Goal: Transaction & Acquisition: Purchase product/service

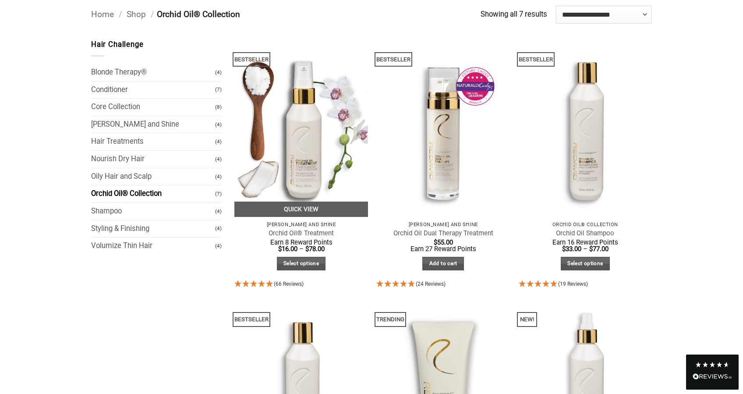
scroll to position [77, 0]
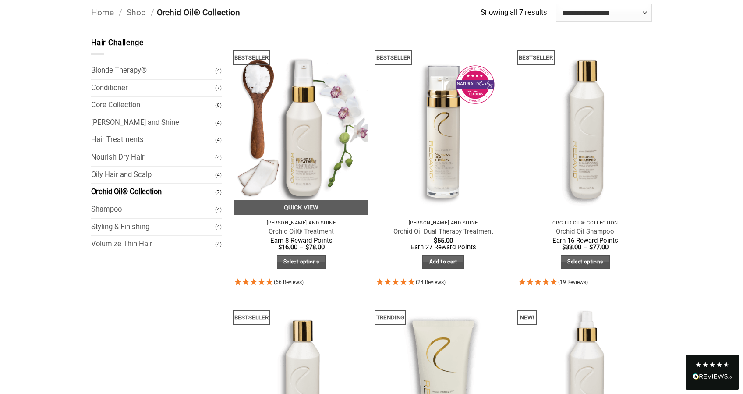
click at [302, 158] on img at bounding box center [301, 126] width 134 height 178
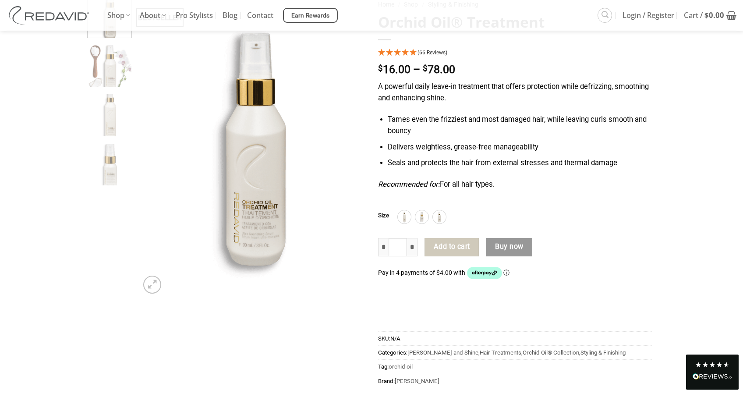
scroll to position [93, 0]
click at [411, 51] on icon "4.95 Stars - 66 Reviews" at bounding box center [414, 51] width 8 height 7
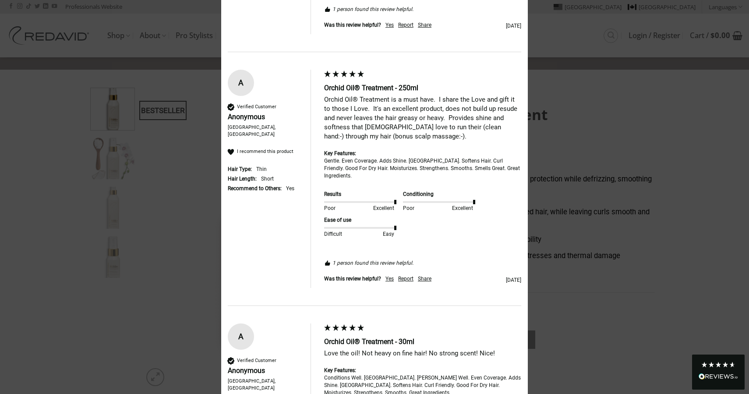
scroll to position [730, 0]
click at [454, 136] on div "Orchid Oil® Treatment is a must have. I share the Love and gift it to those I L…" at bounding box center [422, 117] width 197 height 46
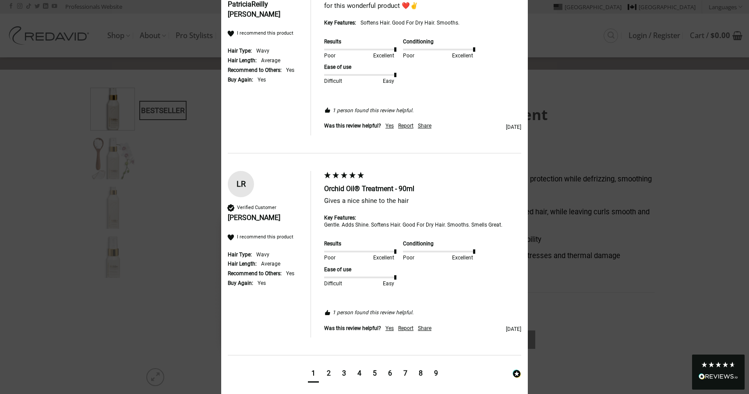
scroll to position [1530, 0]
click at [342, 369] on div "3" at bounding box center [344, 374] width 4 height 10
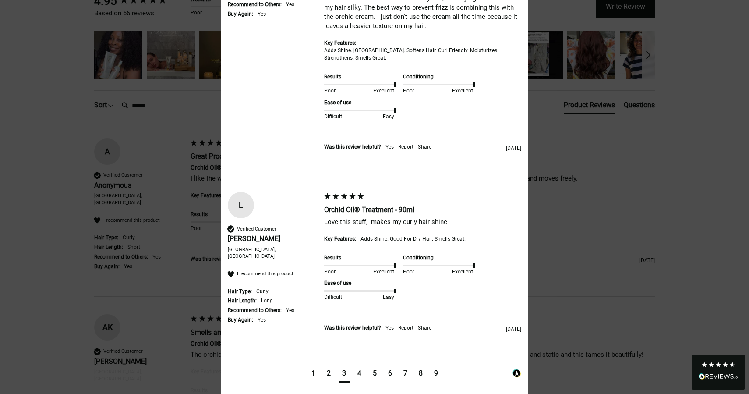
scroll to position [1513, 0]
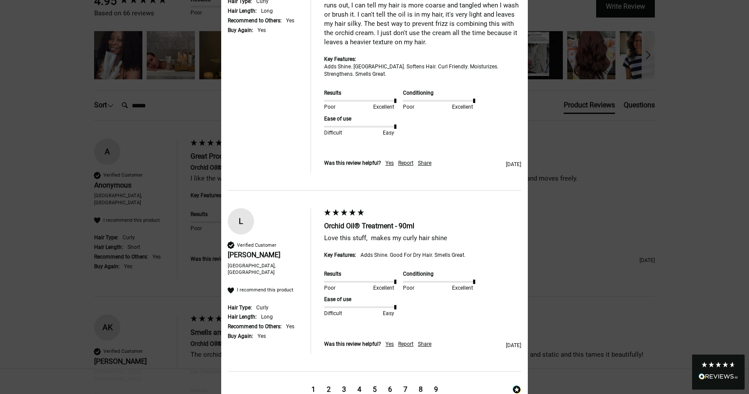
click at [358, 385] on div "4" at bounding box center [360, 390] width 4 height 10
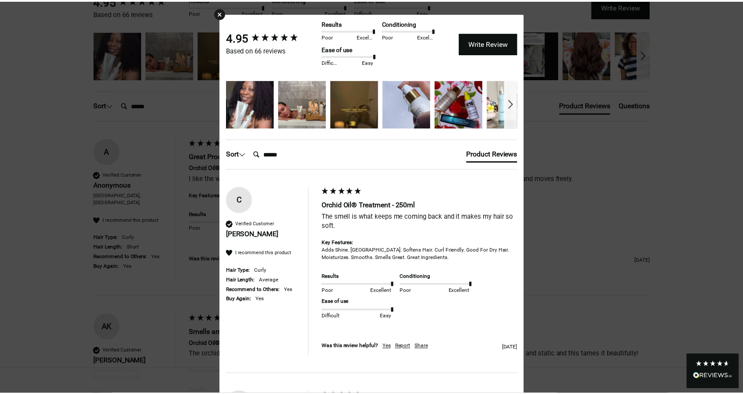
scroll to position [0, 0]
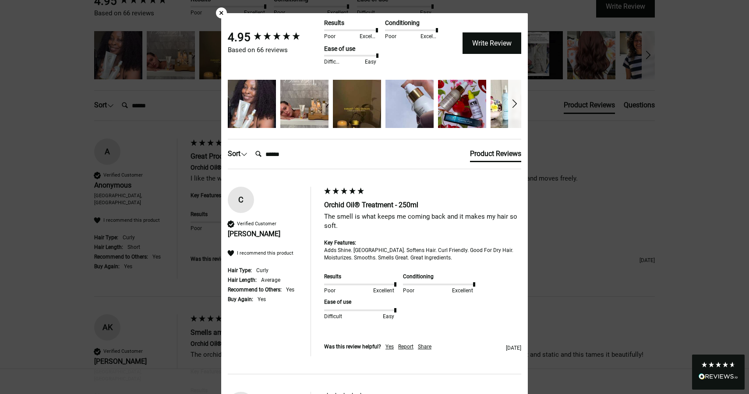
click at [217, 13] on div "×" at bounding box center [221, 12] width 11 height 11
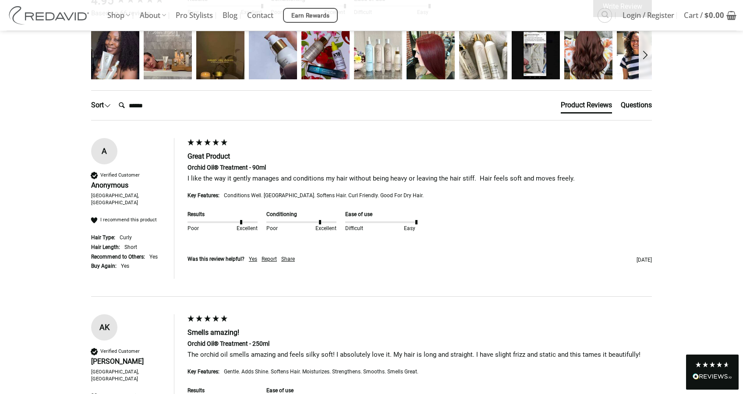
scroll to position [114, 0]
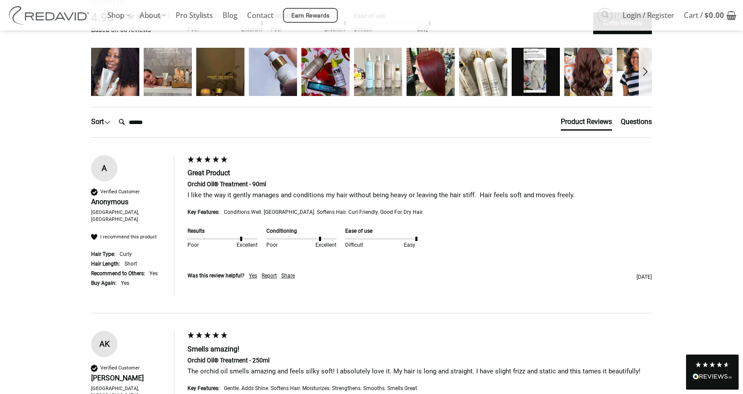
scroll to position [125, 0]
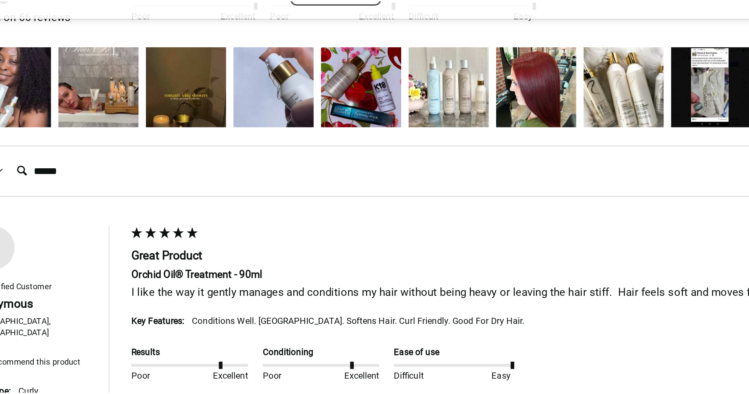
scroll to position [20, 0]
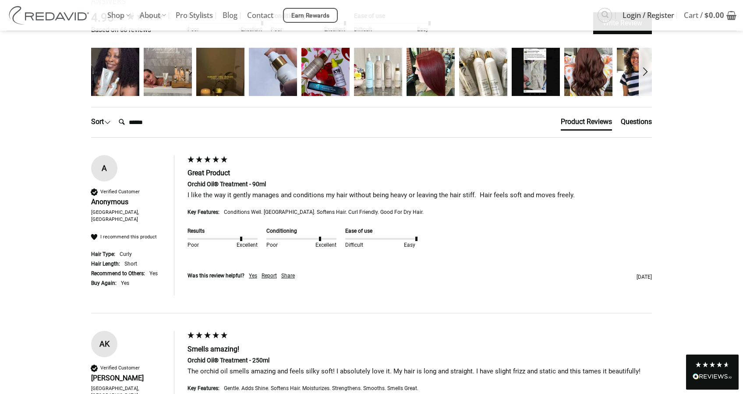
click at [657, 13] on span "Login / Register" at bounding box center [649, 15] width 52 height 22
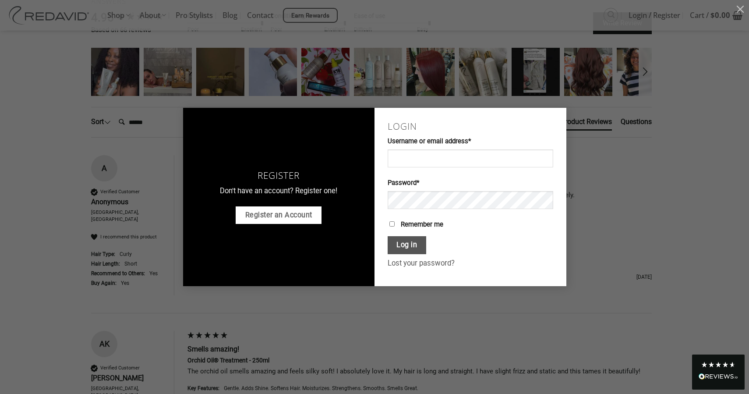
click at [253, 215] on link "Register an Account" at bounding box center [279, 215] width 86 height 18
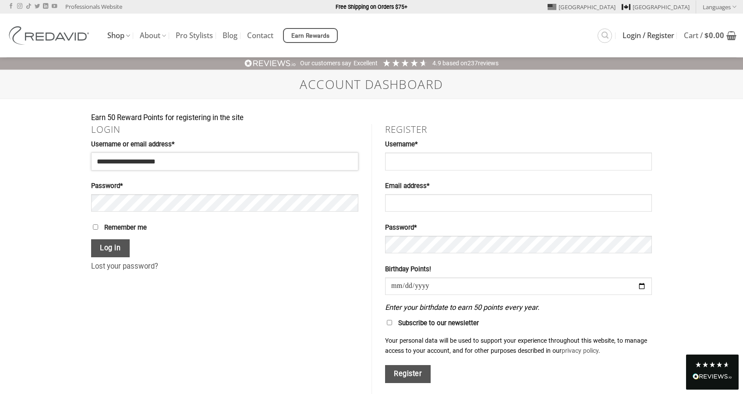
type input "**********"
click at [345, 202] on button "Show password" at bounding box center [342, 204] width 17 height 20
click at [101, 244] on button "Log in" at bounding box center [110, 248] width 39 height 18
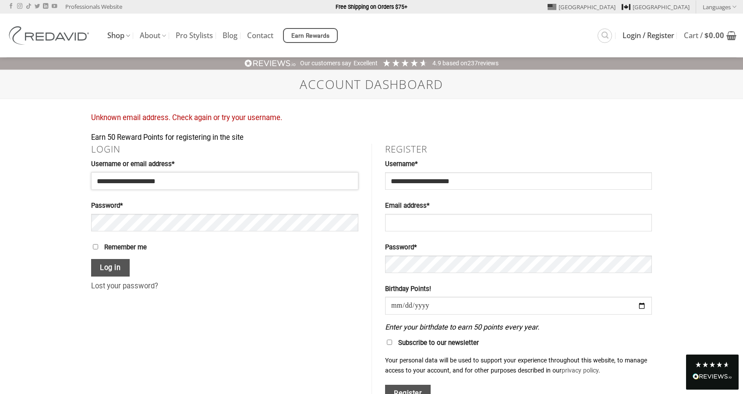
click at [206, 178] on input "**********" at bounding box center [224, 181] width 267 height 18
type input "*"
click at [275, 202] on label "Password * Required" at bounding box center [224, 206] width 267 height 11
type input "**********"
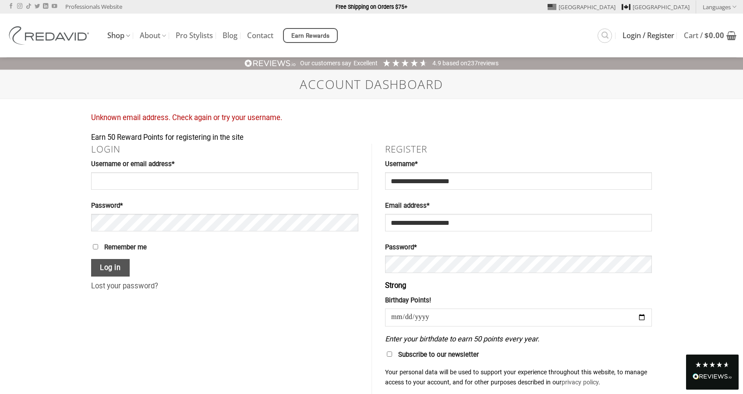
click at [396, 310] on input "date" at bounding box center [518, 317] width 267 height 18
click at [407, 314] on input "date" at bounding box center [518, 317] width 267 height 18
click at [400, 311] on input "date" at bounding box center [518, 317] width 267 height 18
click at [422, 311] on input "**********" at bounding box center [518, 317] width 267 height 18
type input "**********"
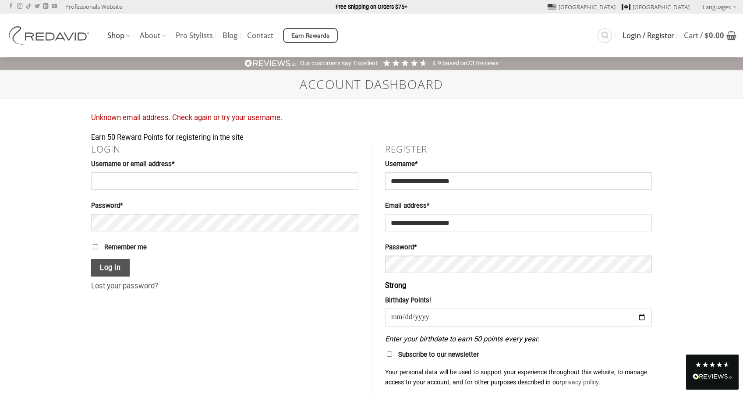
click at [462, 308] on input "**********" at bounding box center [518, 317] width 267 height 18
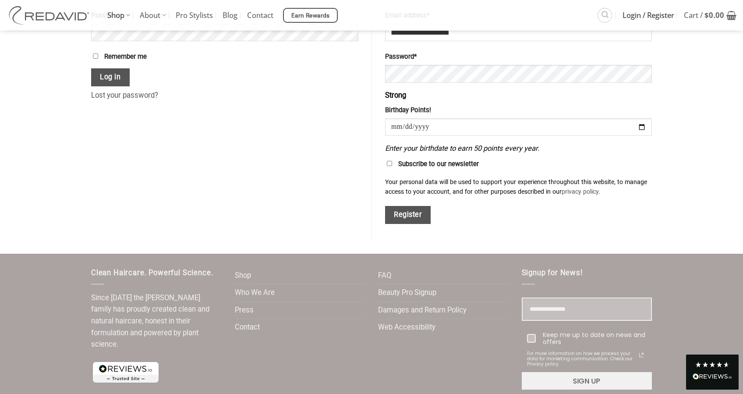
scroll to position [191, 0]
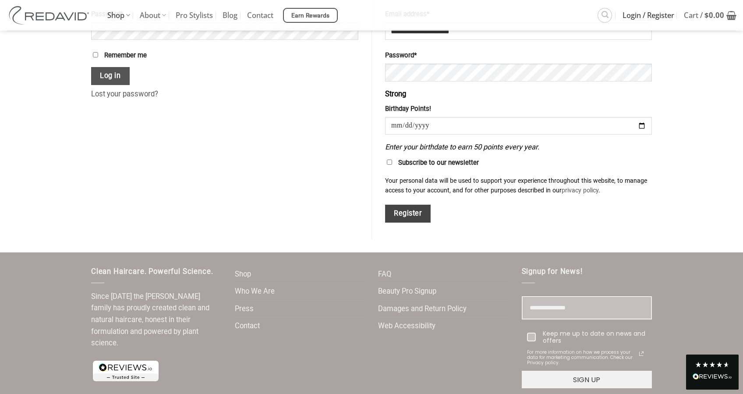
click at [415, 209] on button "Register" at bounding box center [408, 214] width 46 height 18
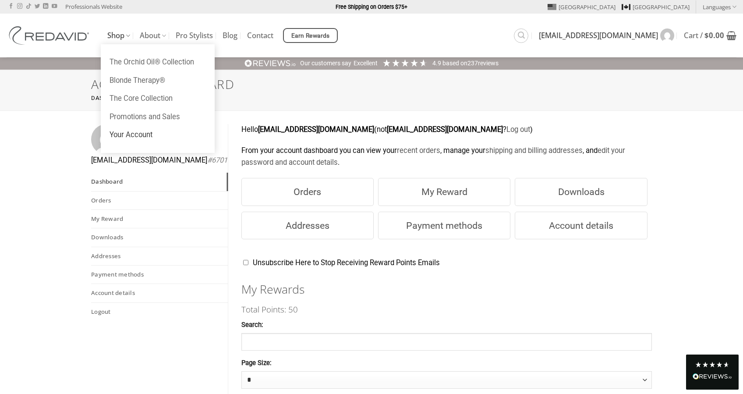
click at [115, 31] on link "Shop" at bounding box center [118, 35] width 23 height 17
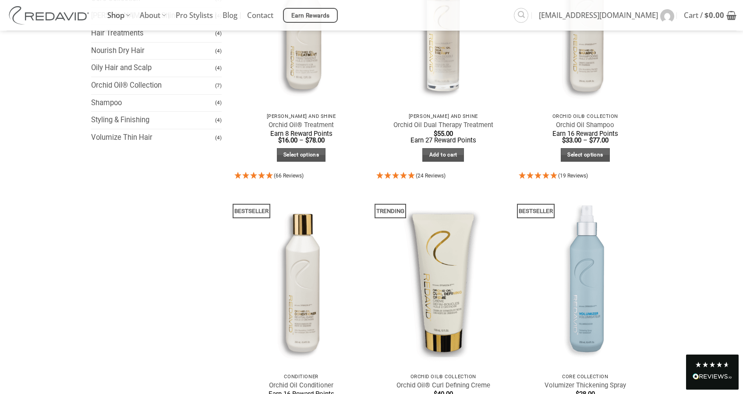
scroll to position [186, 0]
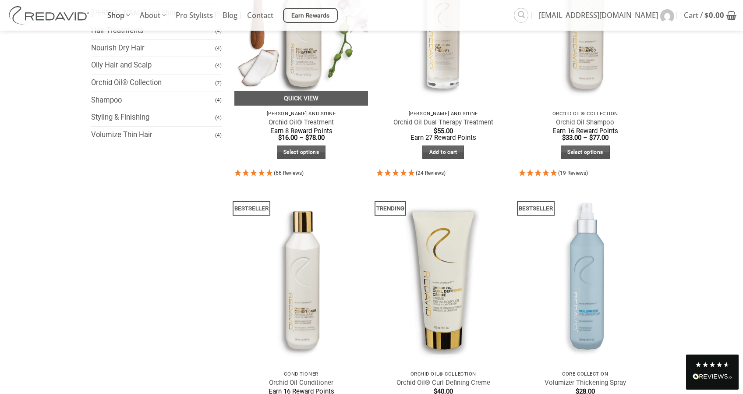
click at [297, 66] on img at bounding box center [301, 17] width 134 height 178
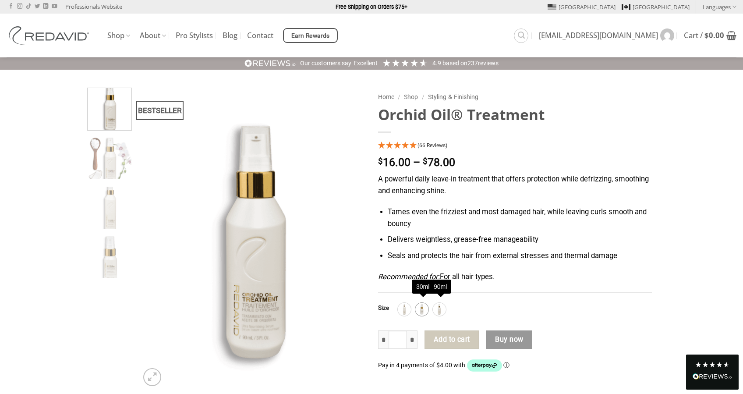
click at [425, 304] on img at bounding box center [421, 309] width 11 height 11
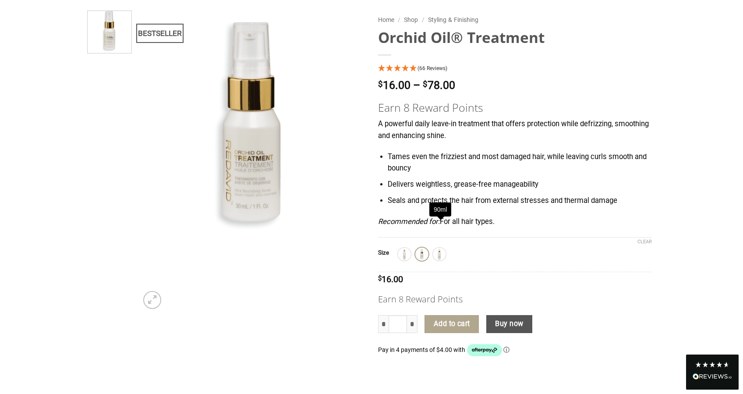
scroll to position [78, 0]
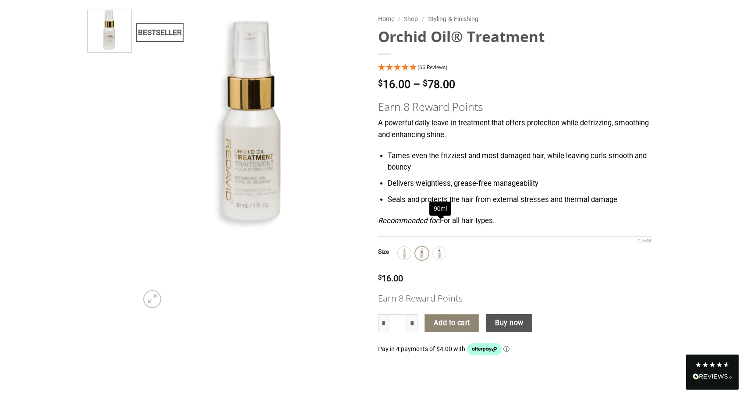
click at [458, 318] on button "Add to cart" at bounding box center [452, 323] width 54 height 18
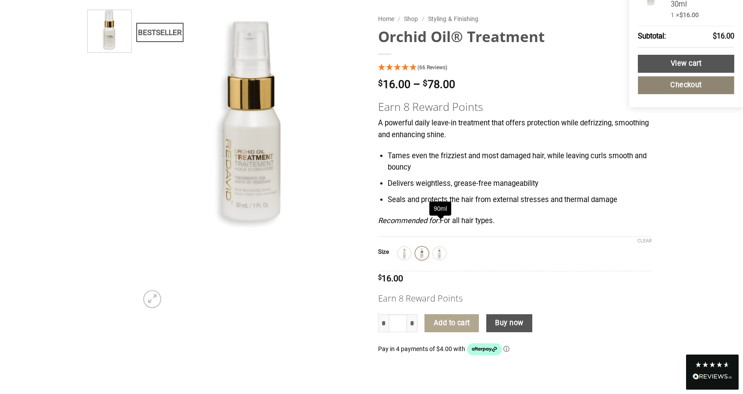
click at [686, 85] on link "Checkout" at bounding box center [686, 85] width 96 height 18
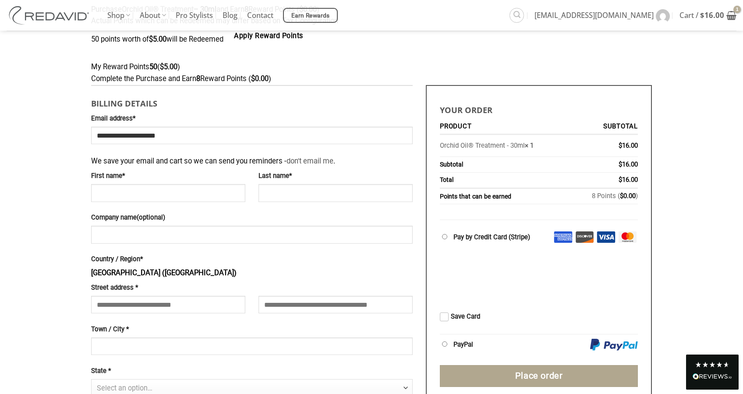
scroll to position [135, 0]
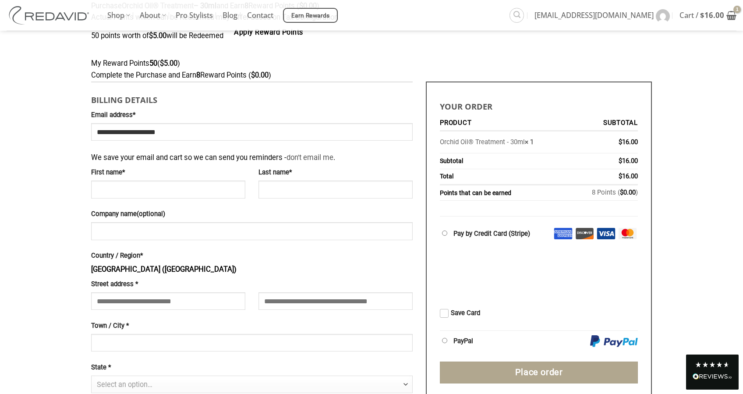
click at [124, 174] on label "First name *" at bounding box center [168, 172] width 154 height 11
click at [124, 181] on input "First name *" at bounding box center [168, 190] width 154 height 18
type input "*****"
type input "**********"
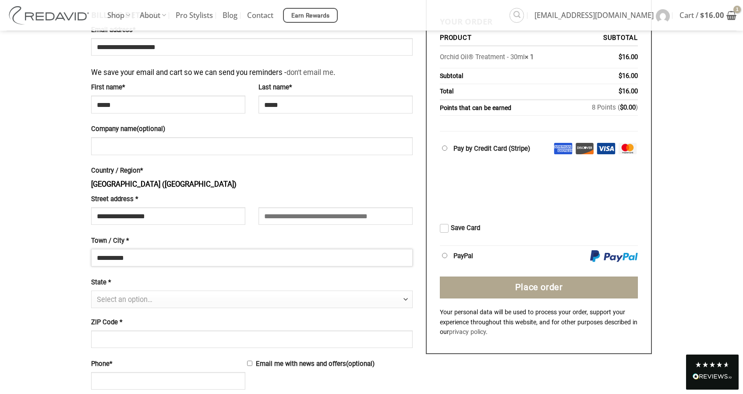
scroll to position [221, 0]
type input "**********"
click at [156, 291] on span "Select an option…" at bounding box center [249, 300] width 305 height 18
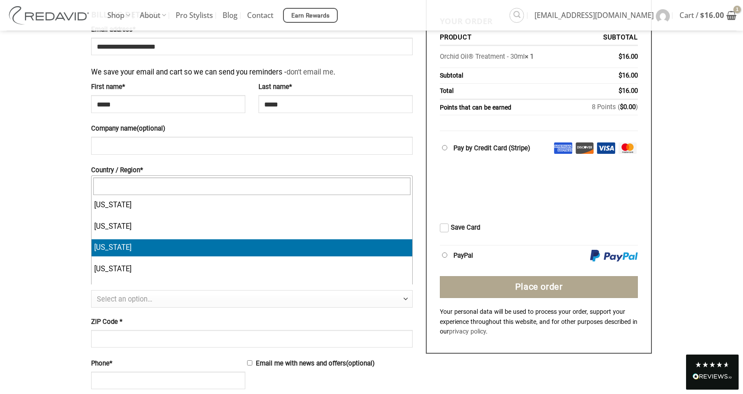
select select "**"
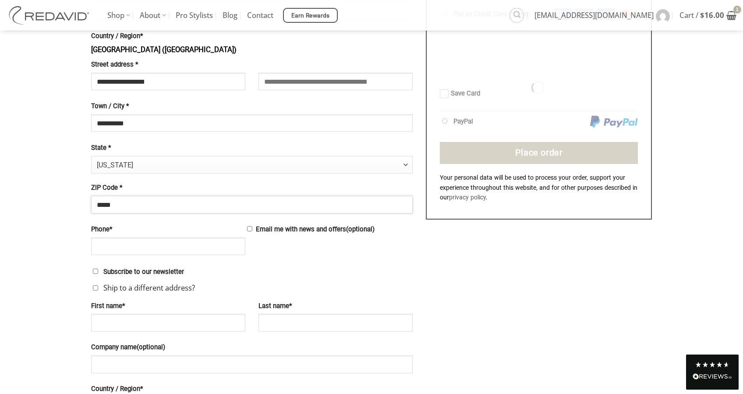
scroll to position [365, 0]
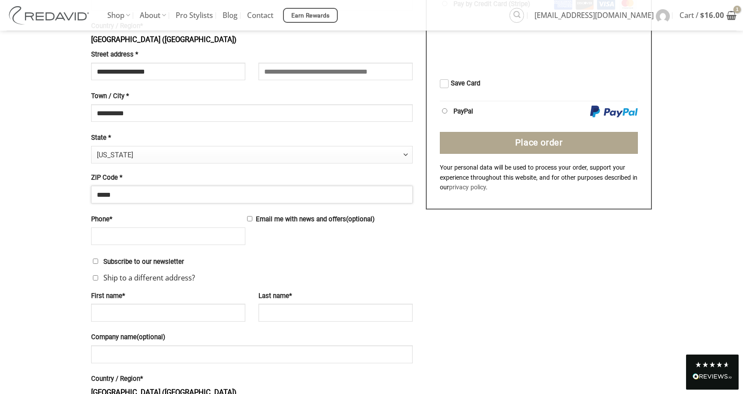
type input "*****"
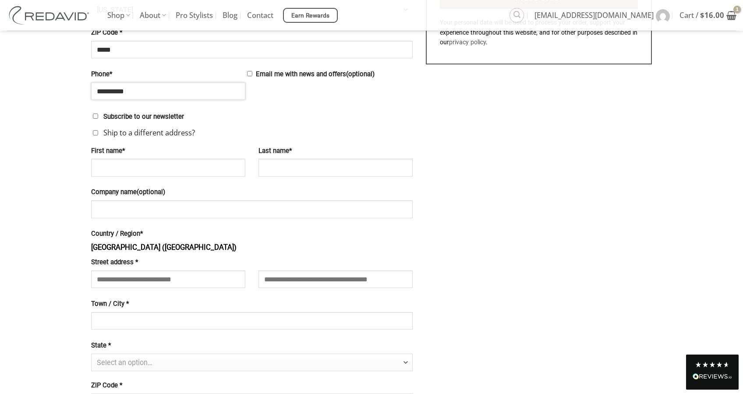
scroll to position [511, 0]
type input "**********"
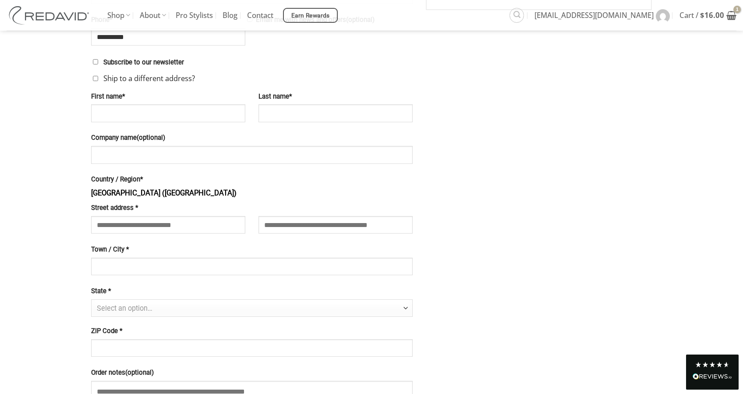
scroll to position [565, 0]
click at [98, 74] on label "Ship to a different address?" at bounding box center [143, 77] width 104 height 11
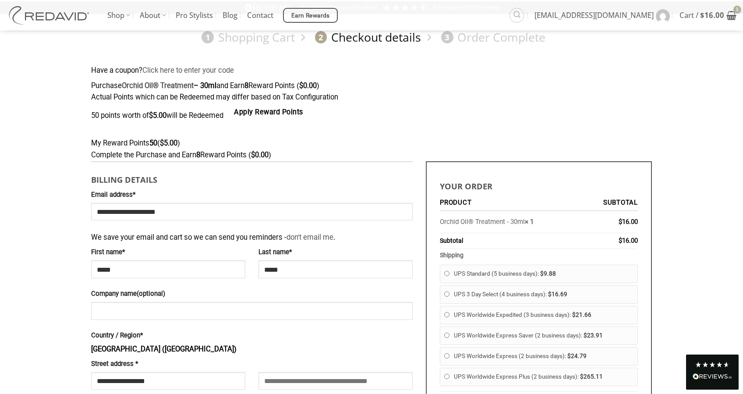
scroll to position [55, 0]
click at [283, 111] on button "Apply Reward Points" at bounding box center [268, 113] width 87 height 18
click at [283, 110] on button "Apply Reward Points" at bounding box center [268, 113] width 87 height 18
click at [309, 110] on button "Apply Reward Points" at bounding box center [268, 113] width 87 height 18
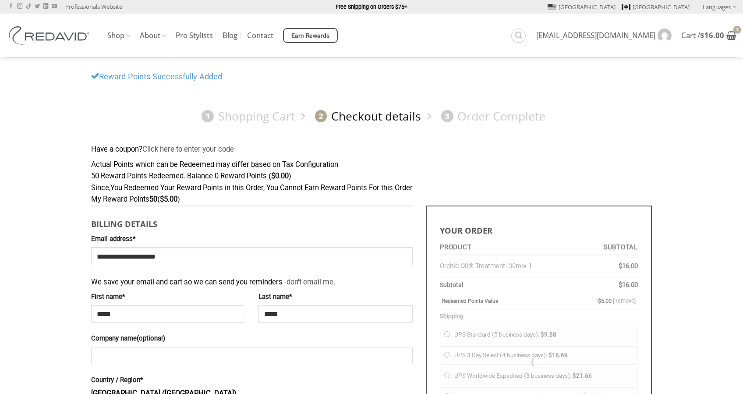
select select "**"
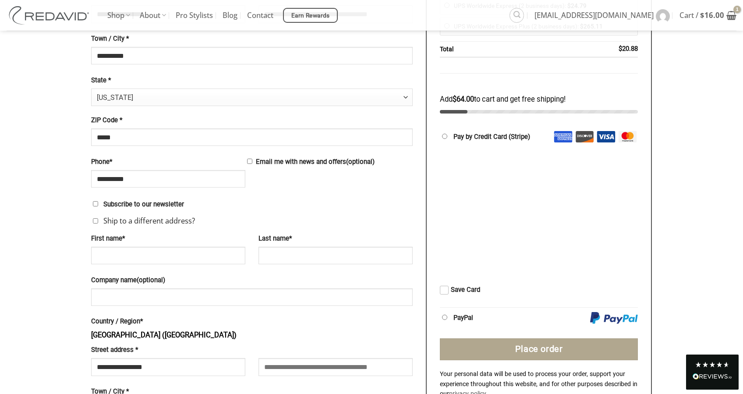
scroll to position [418, 0]
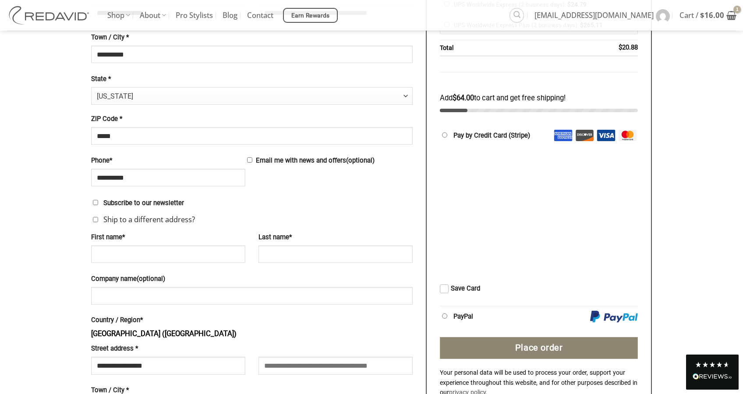
click at [627, 337] on button "Place order" at bounding box center [539, 348] width 198 height 22
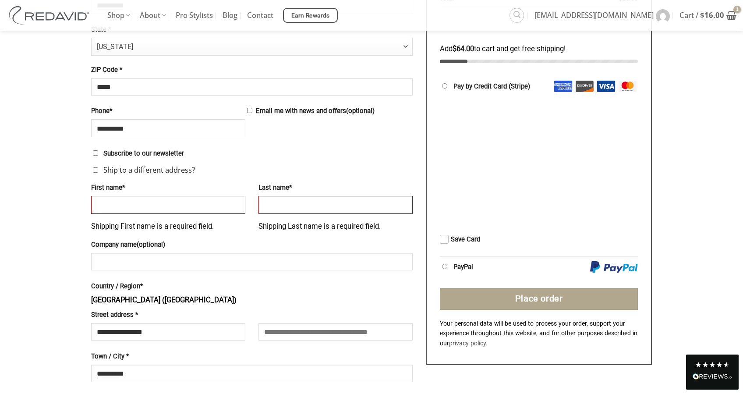
scroll to position [458, 0]
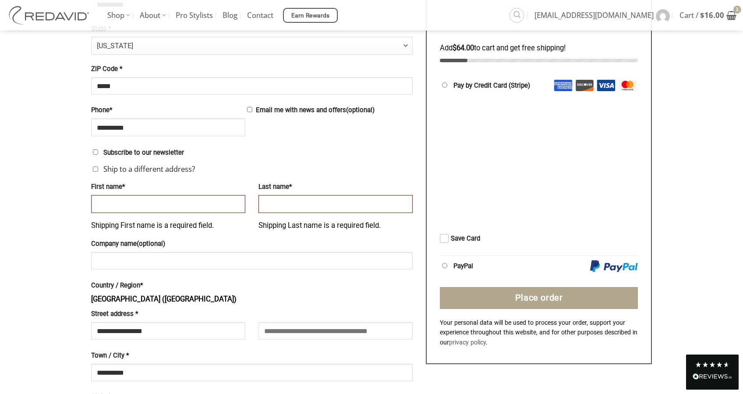
click at [99, 164] on label "Ship to a different address?" at bounding box center [143, 168] width 104 height 11
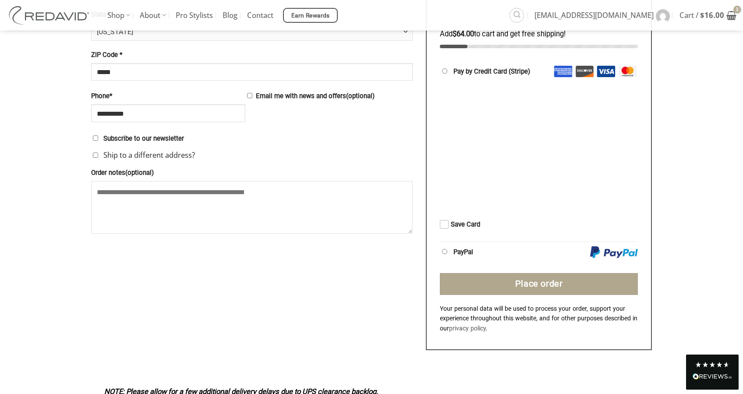
scroll to position [473, 0]
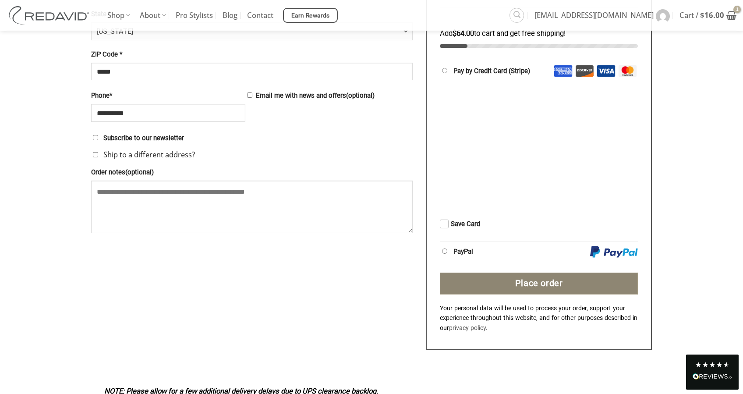
click at [465, 277] on button "Place order" at bounding box center [539, 284] width 198 height 22
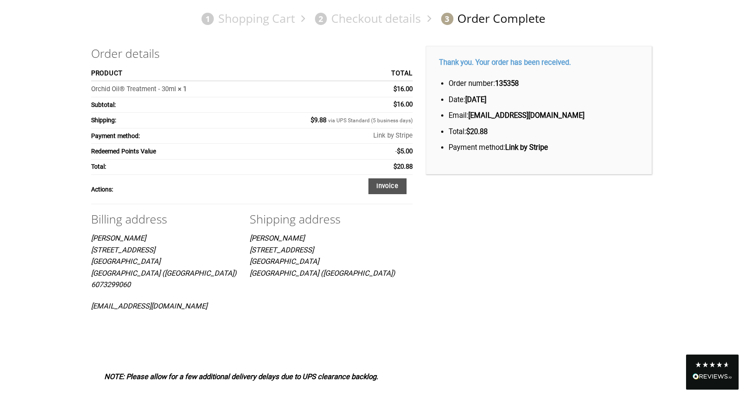
scroll to position [75, 0]
